Goal: Navigation & Orientation: Find specific page/section

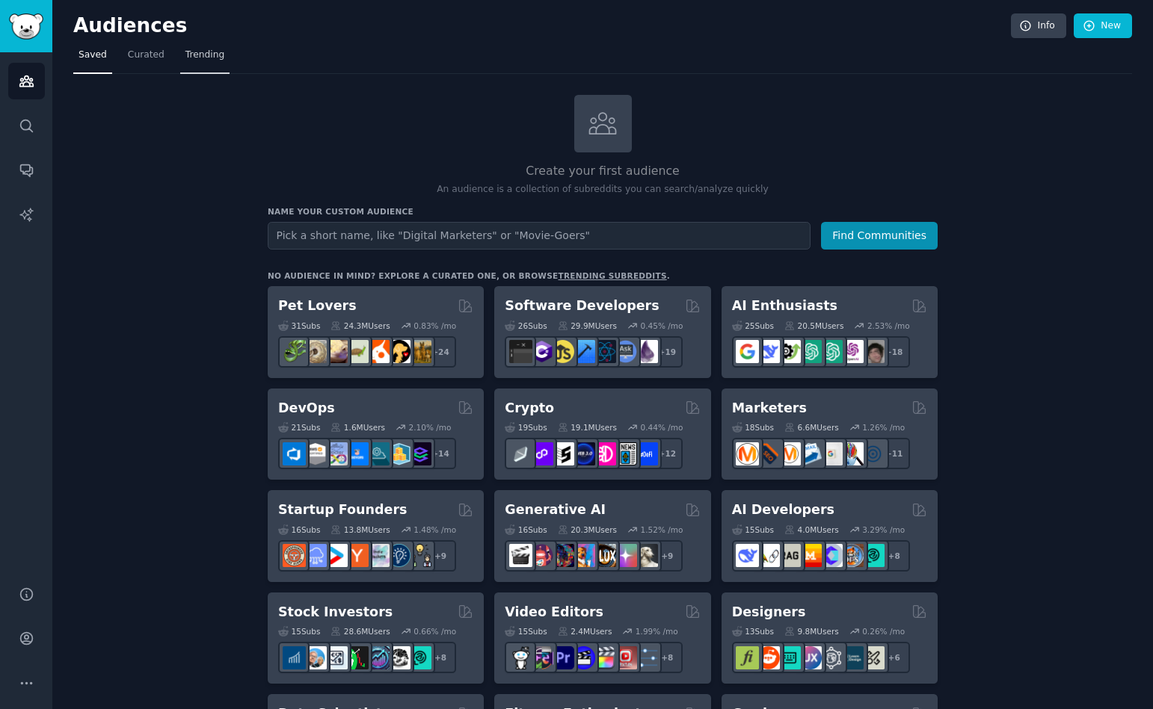
click at [208, 68] on link "Trending" at bounding box center [204, 58] width 49 height 31
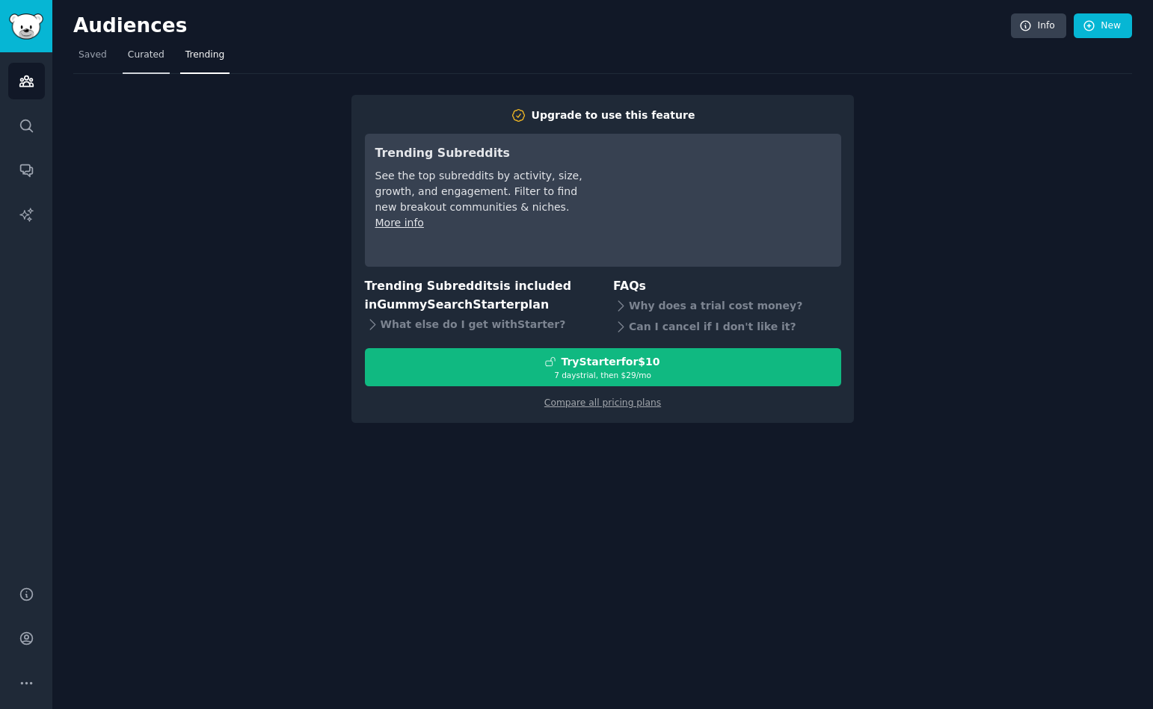
click at [155, 55] on span "Curated" at bounding box center [146, 55] width 37 height 13
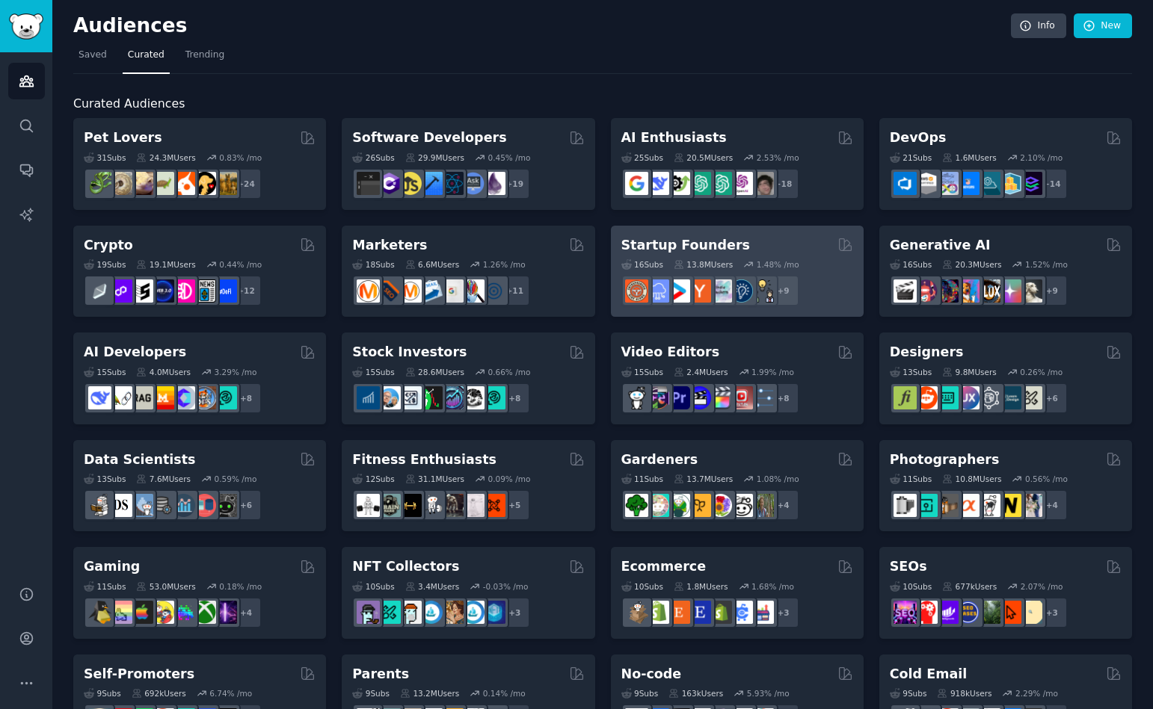
click at [641, 247] on h2 "Startup Founders" at bounding box center [685, 245] width 129 height 19
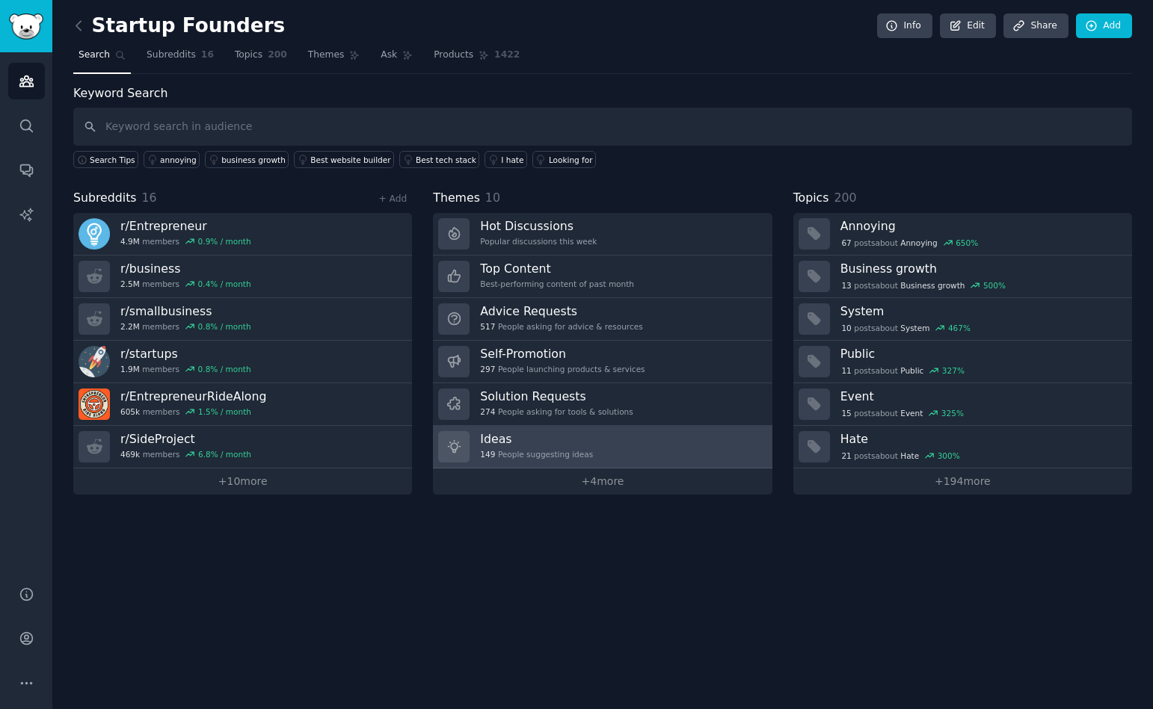
click at [496, 452] on div "149 People suggesting ideas" at bounding box center [536, 454] width 113 height 10
